Goal: Information Seeking & Learning: Learn about a topic

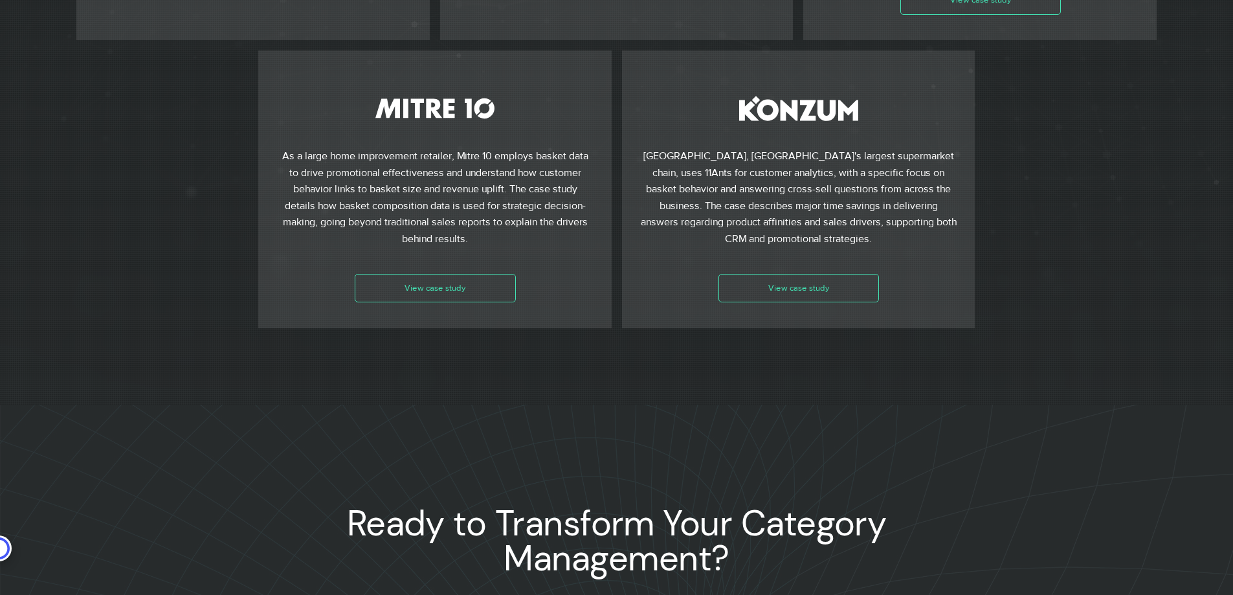
scroll to position [0, 961]
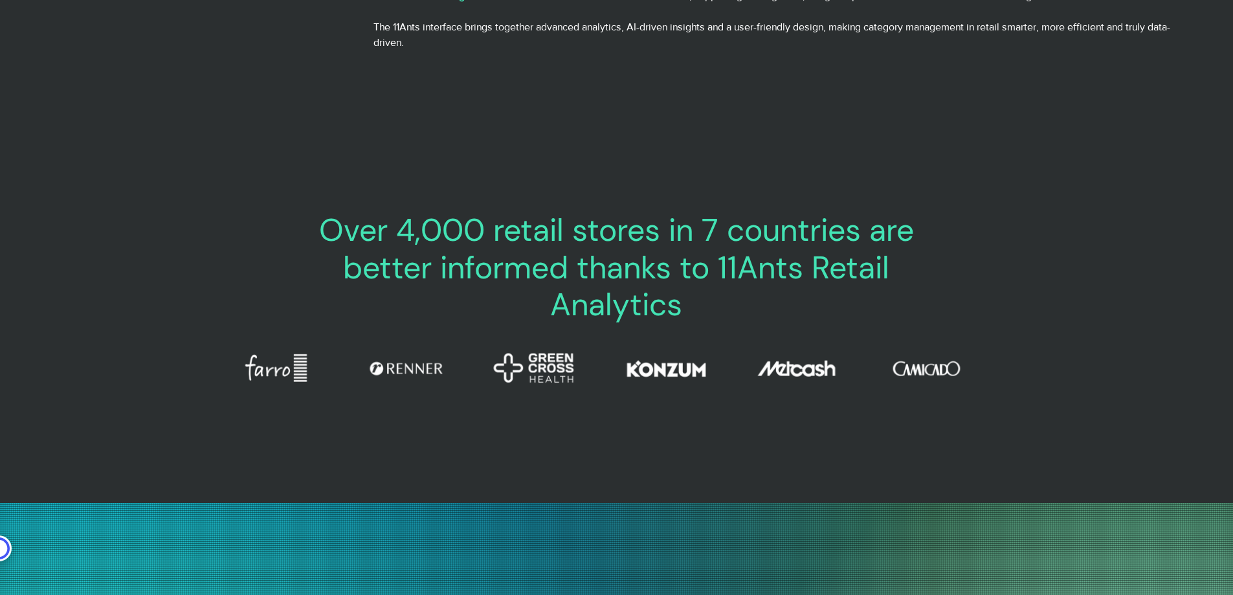
scroll to position [0, 961]
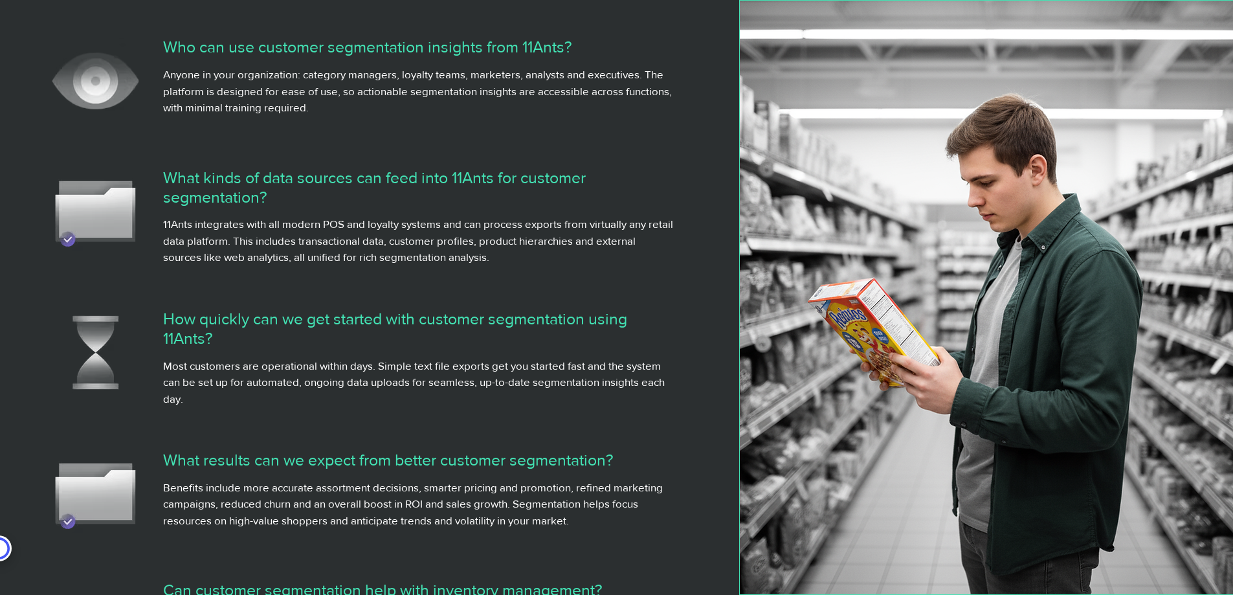
scroll to position [5373, 0]
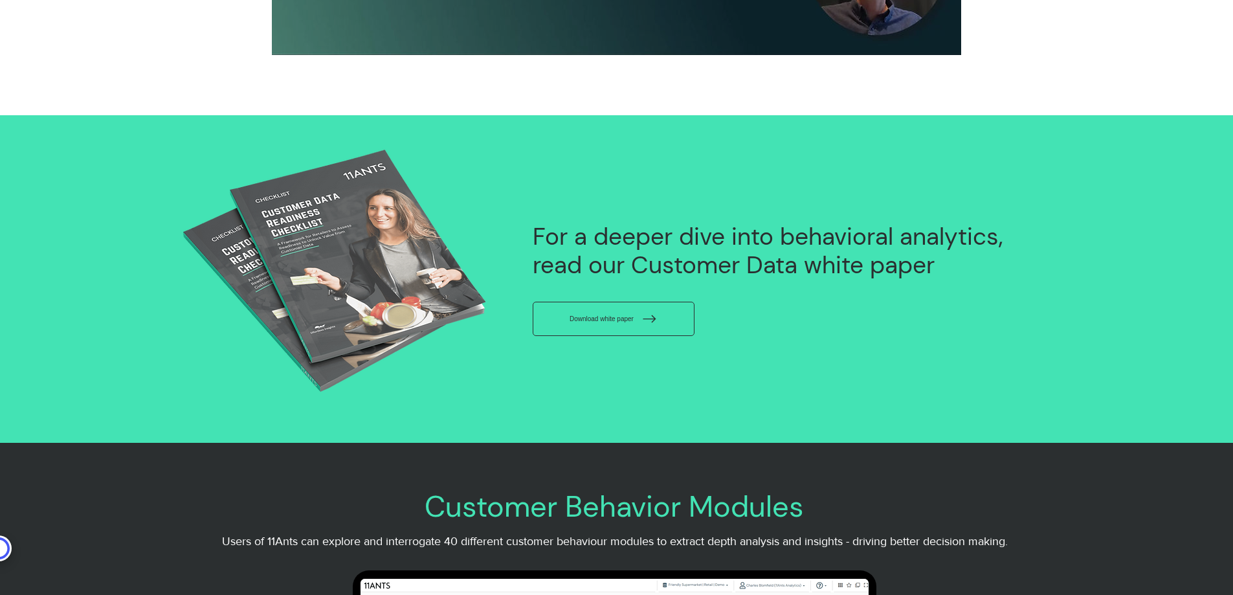
scroll to position [3561, 0]
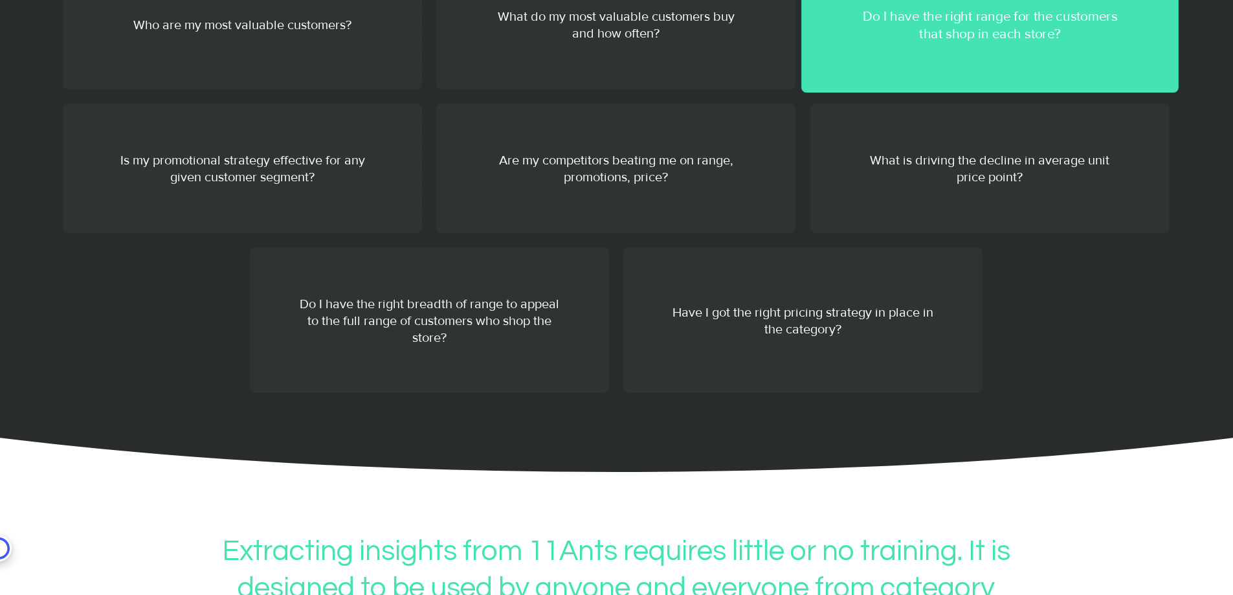
scroll to position [2331, 0]
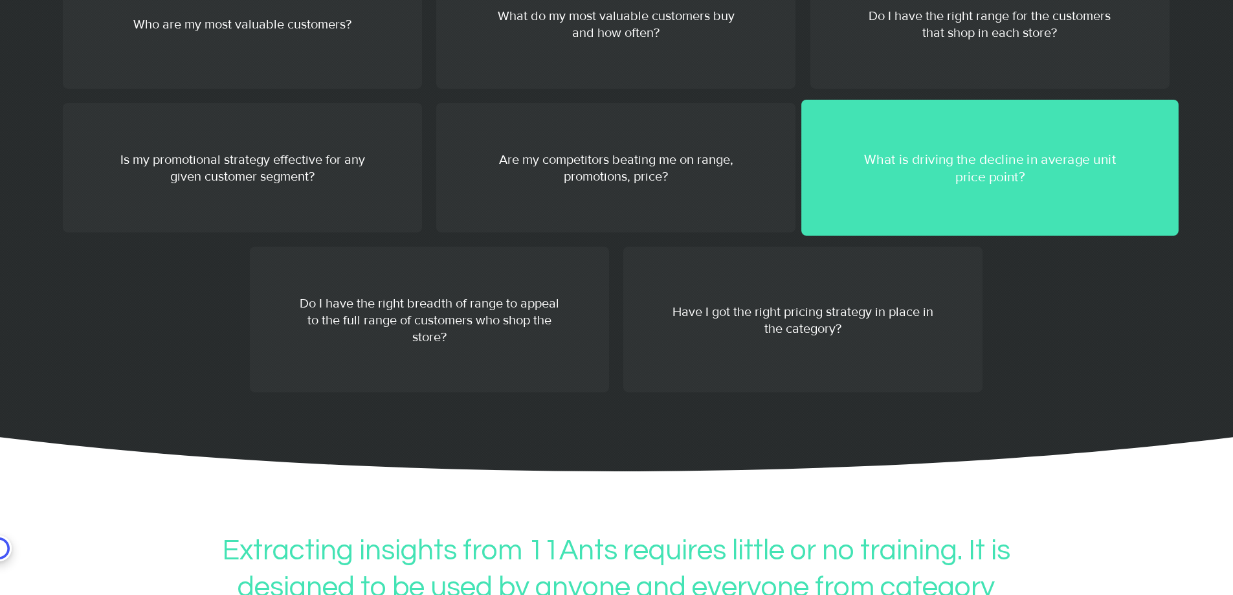
click at [982, 185] on p "What is driving the decline in average unit price point?" at bounding box center [990, 168] width 274 height 36
click at [989, 183] on p "What is driving the decline in average unit price point?" at bounding box center [990, 168] width 274 height 36
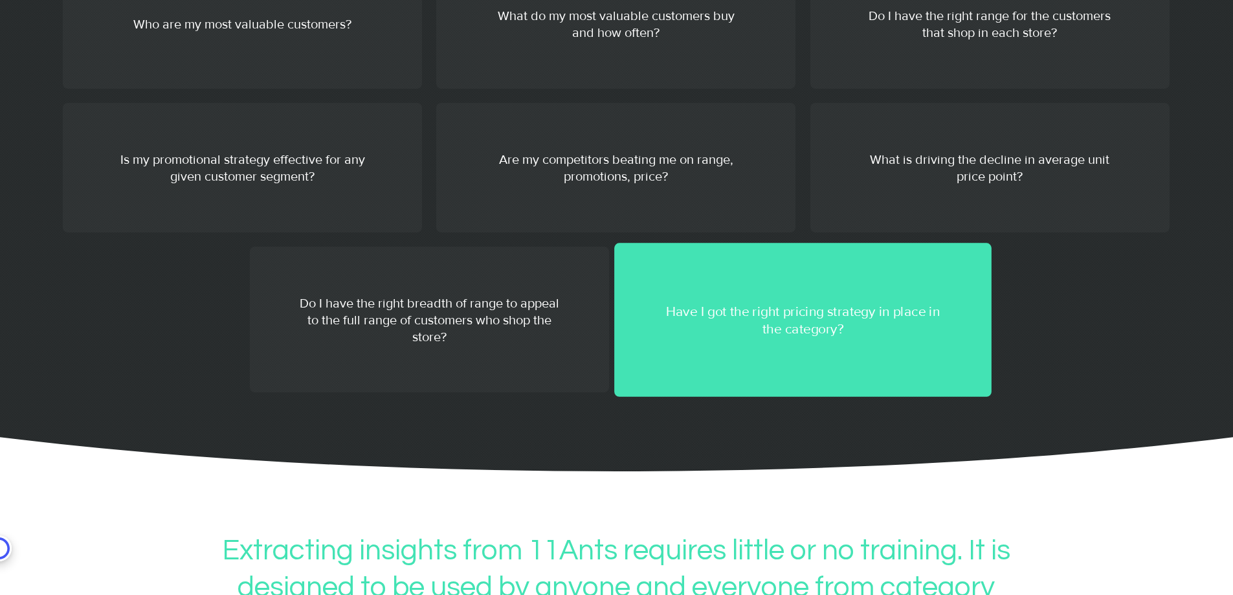
click at [818, 337] on p "Have I got the right pricing strategy in place in the category?" at bounding box center [803, 320] width 274 height 36
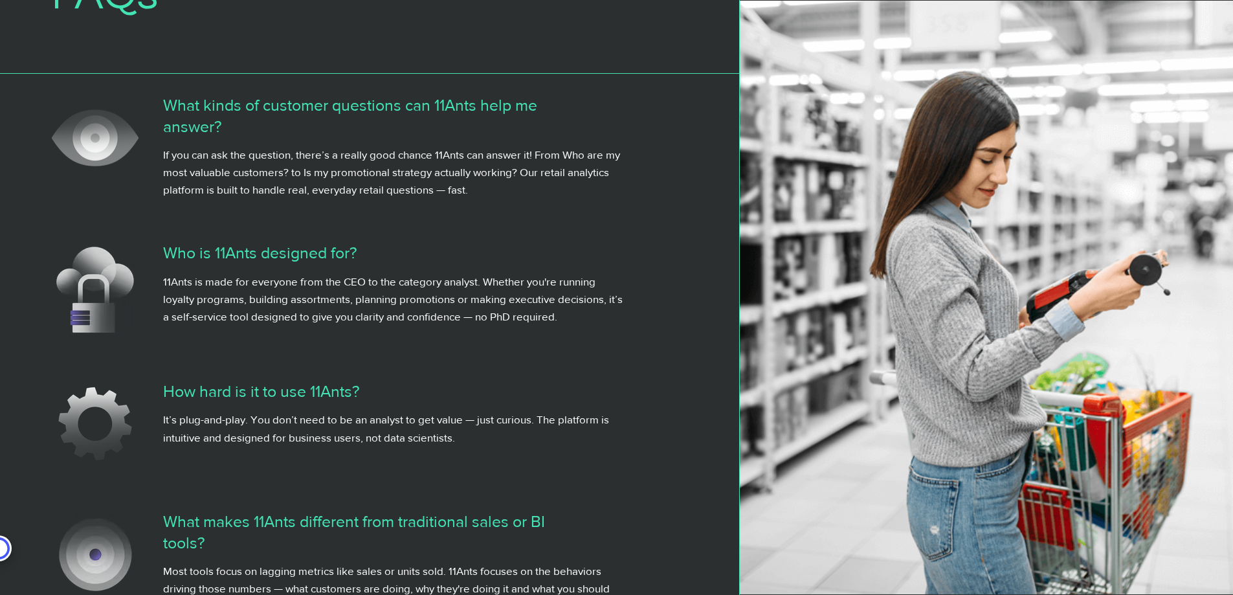
scroll to position [5762, 0]
